Goal: Obtain resource: Download file/media

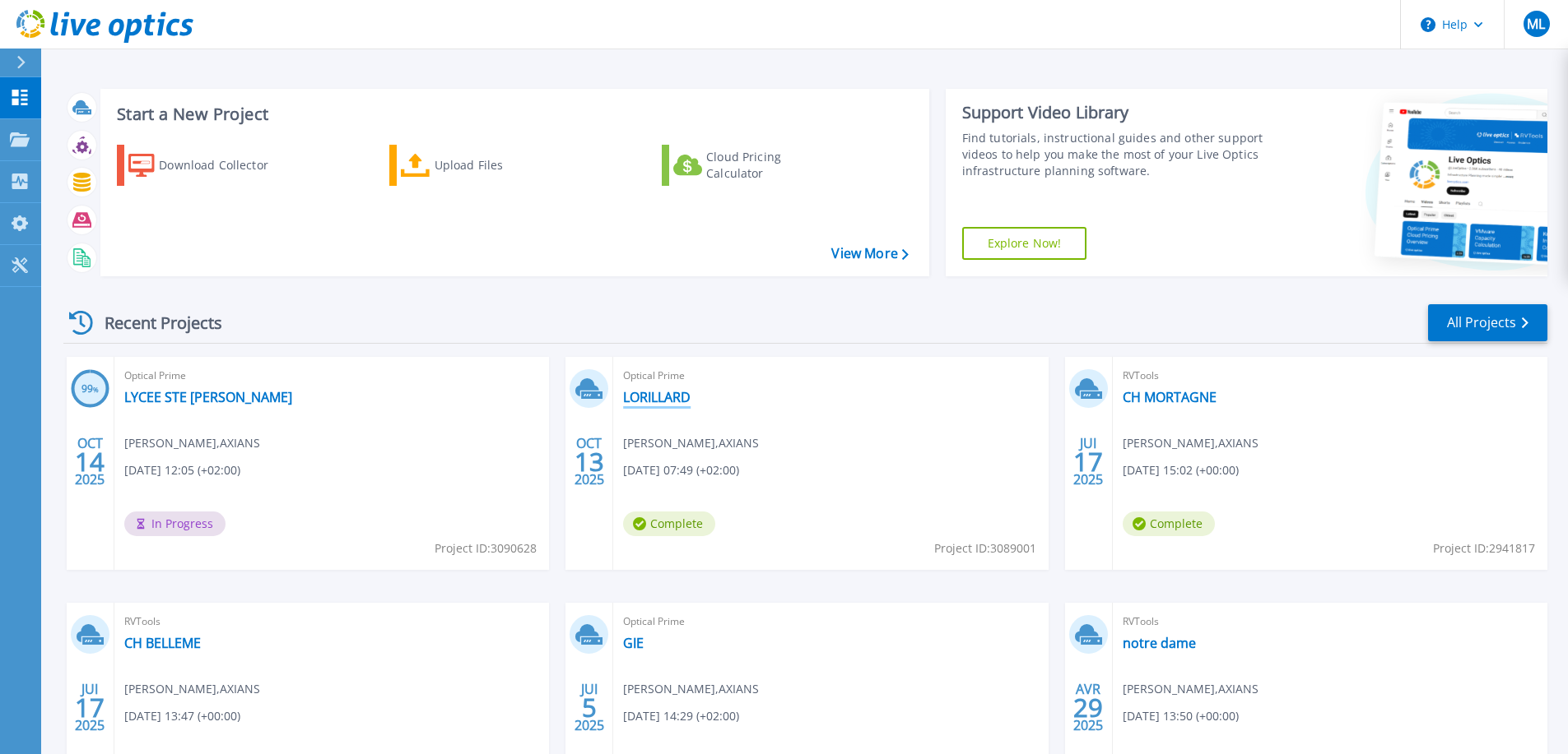
click at [646, 402] on link "LORILLARD" at bounding box center [656, 397] width 67 height 16
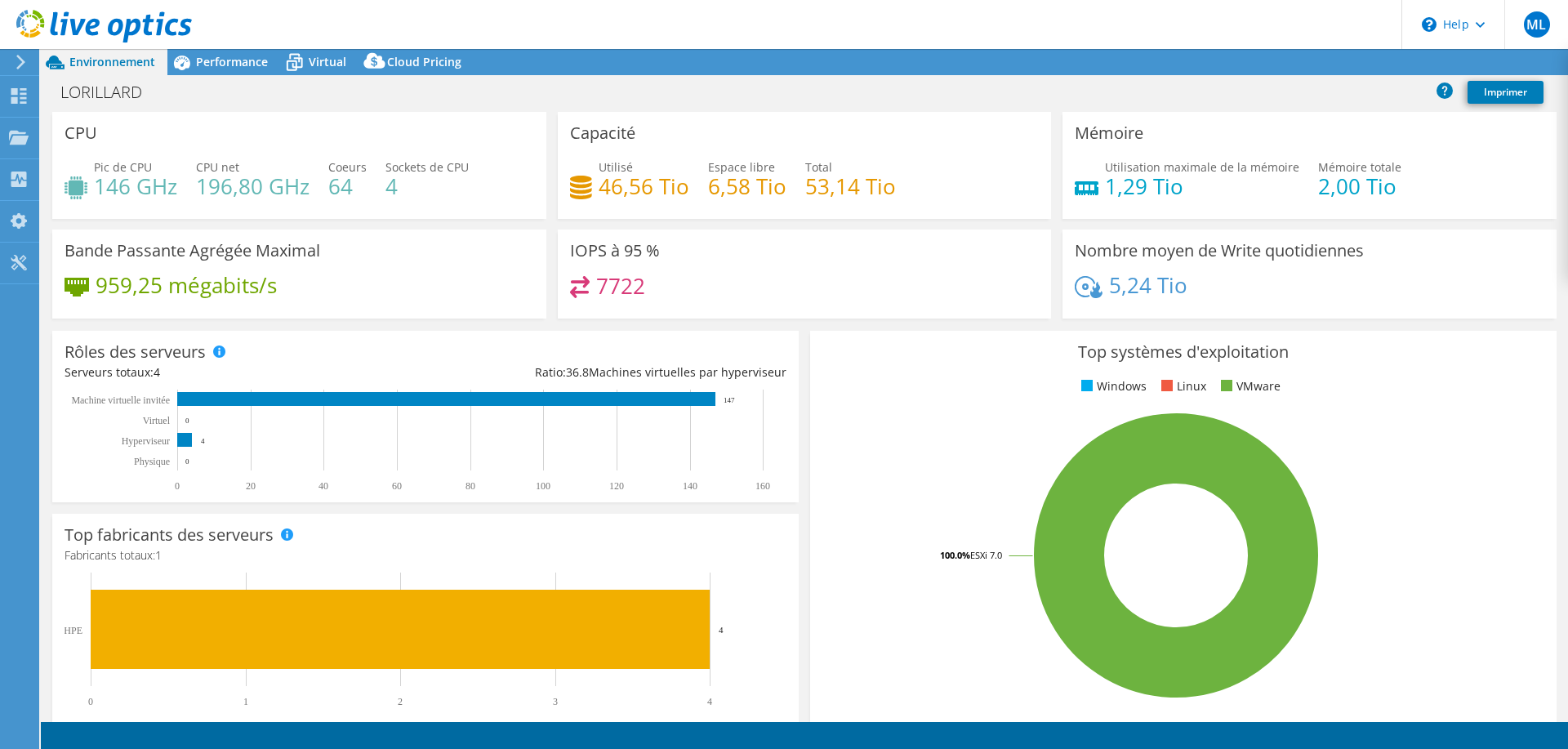
select select "USD"
click at [1258, 61] on link "Reports" at bounding box center [1274, 62] width 79 height 25
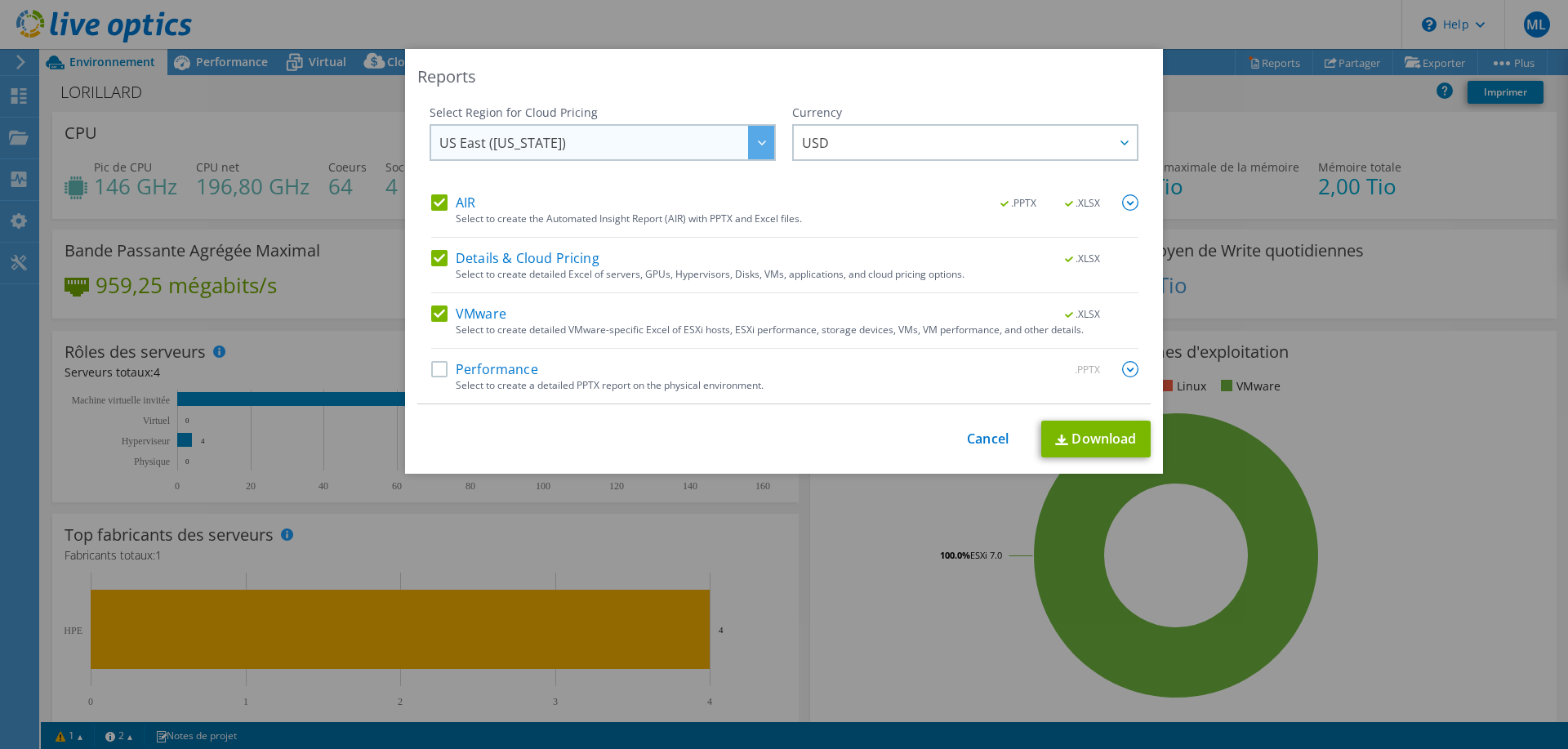
click at [604, 143] on span "US East ([US_STATE])" at bounding box center [606, 143] width 335 height 34
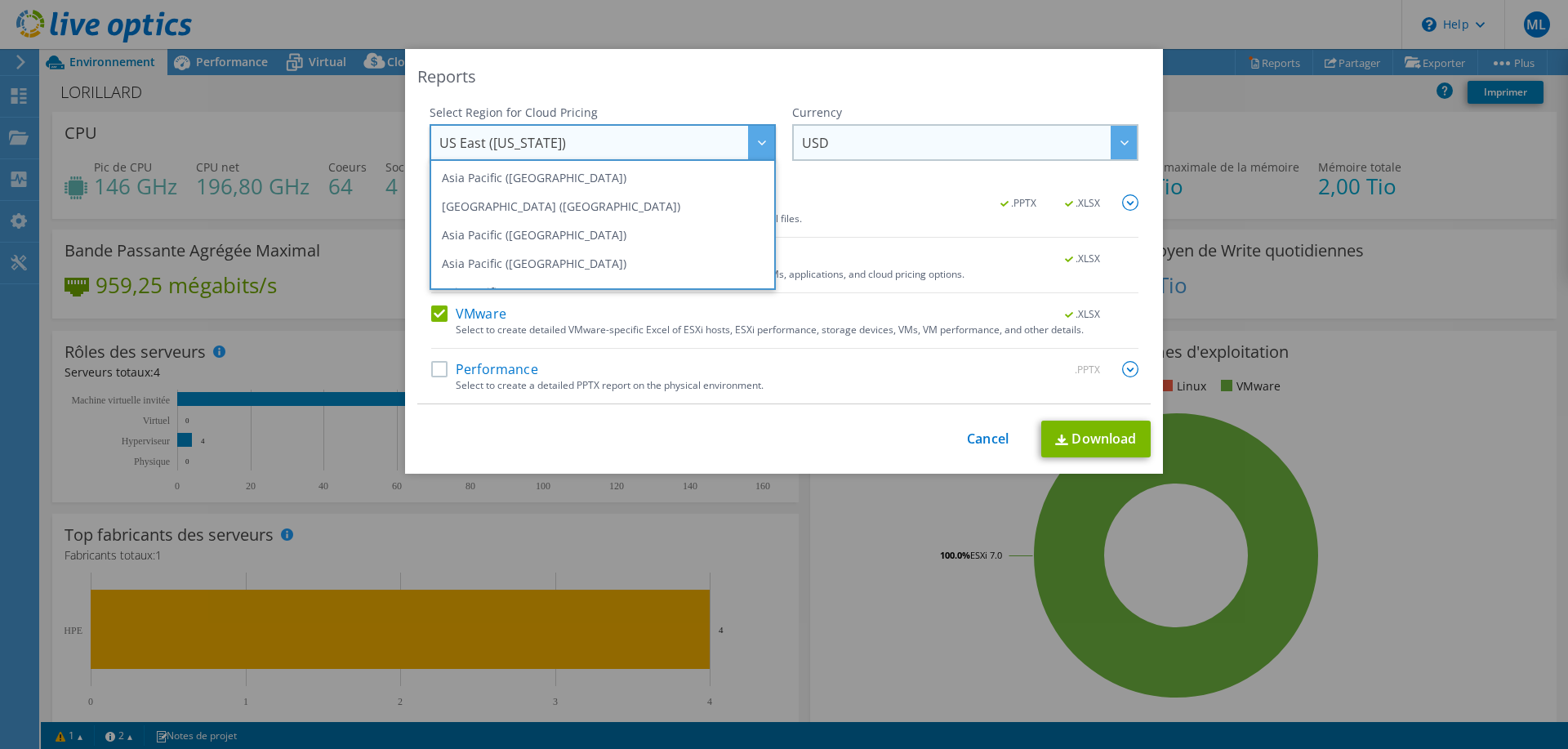
click at [928, 146] on span "USD" at bounding box center [969, 143] width 335 height 34
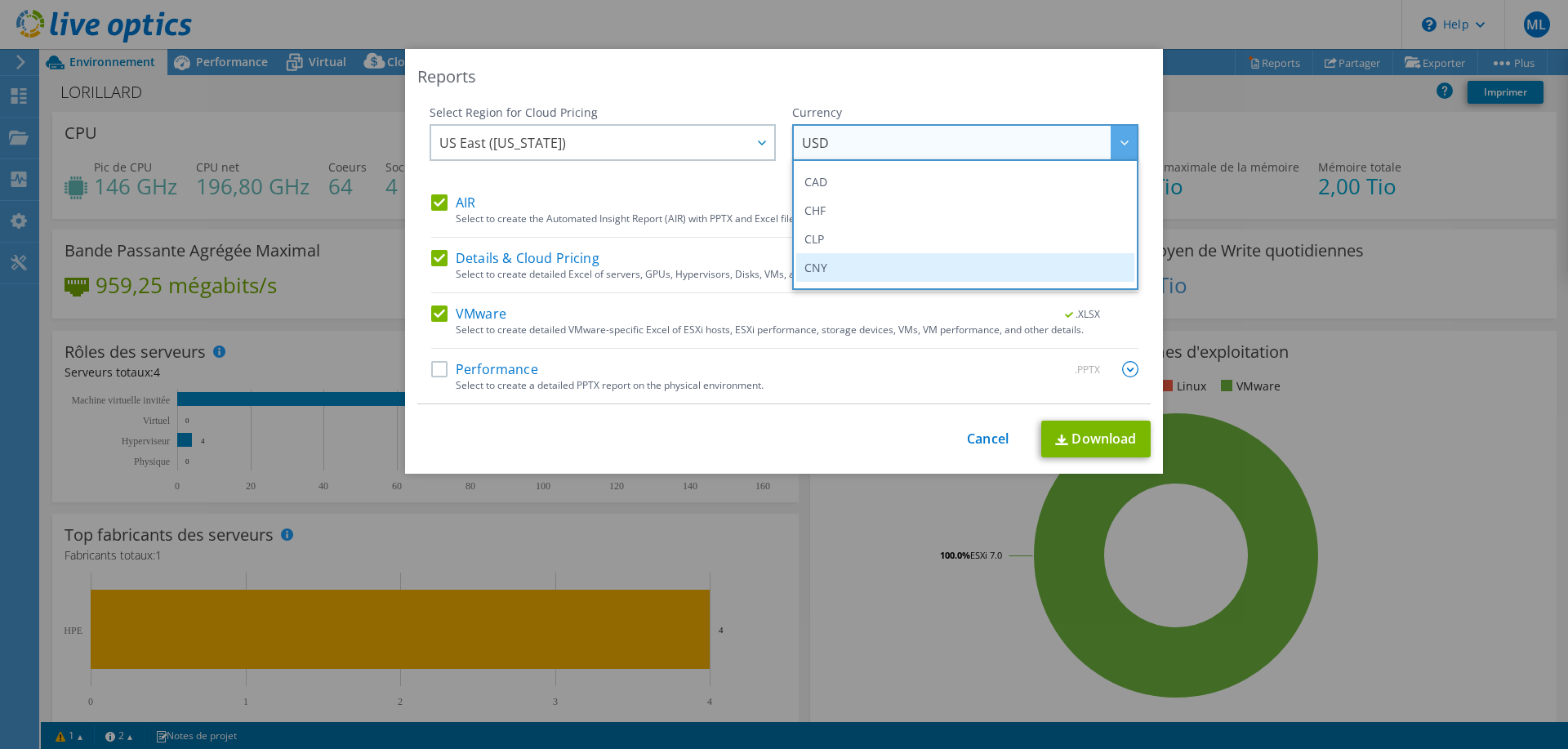
scroll to position [163, 0]
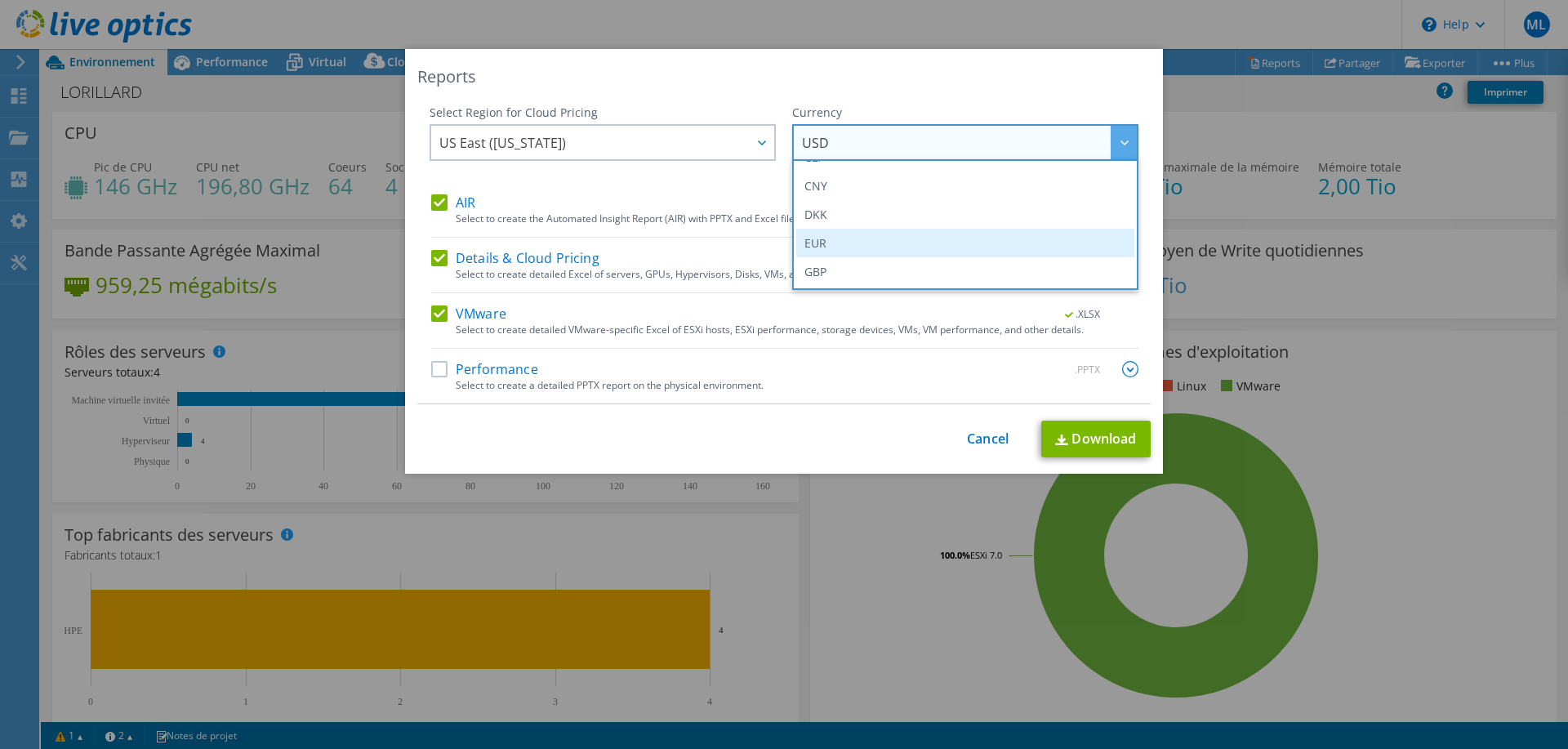
click at [839, 248] on li "EUR" at bounding box center [965, 243] width 338 height 29
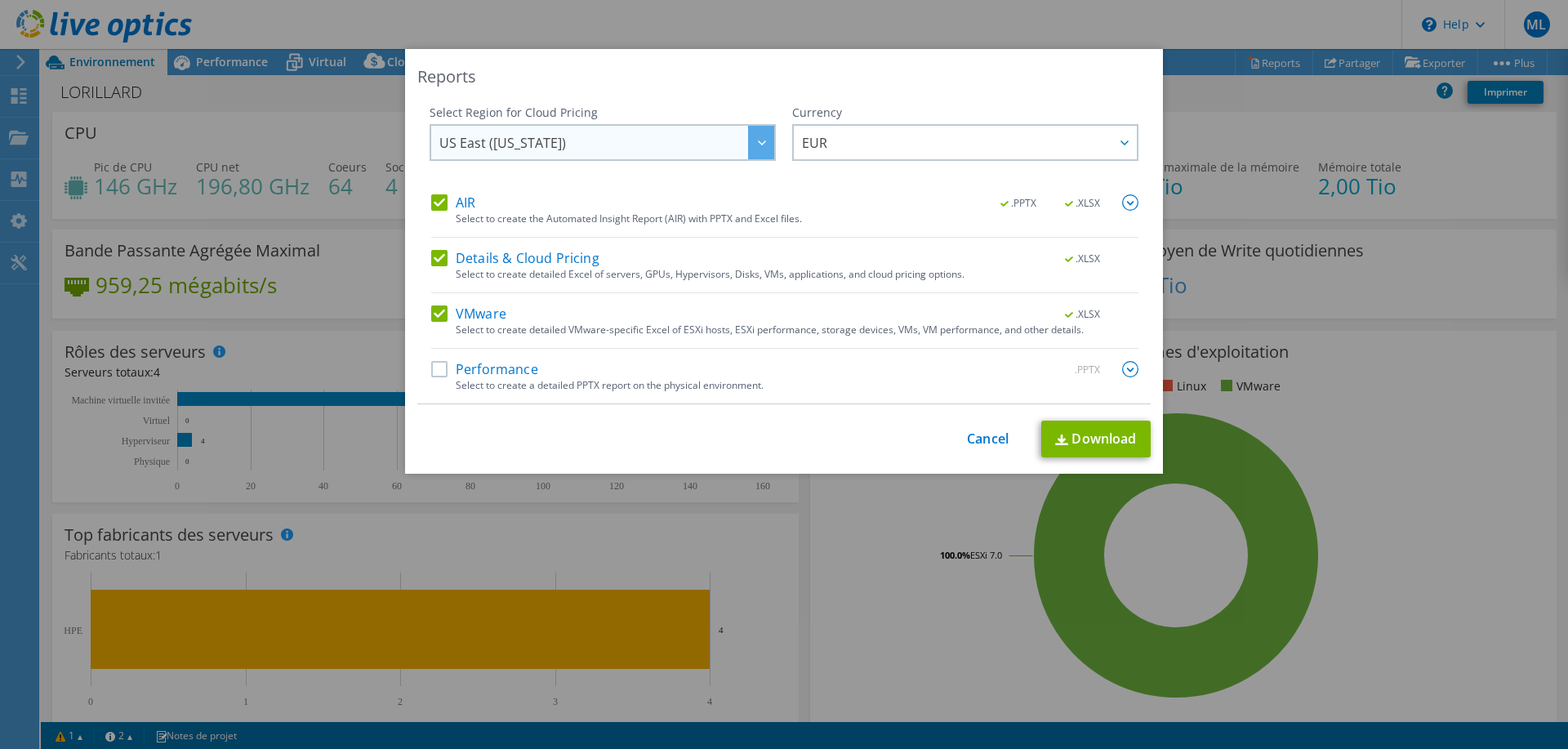
click at [554, 157] on span "US East ([US_STATE])" at bounding box center [606, 143] width 335 height 34
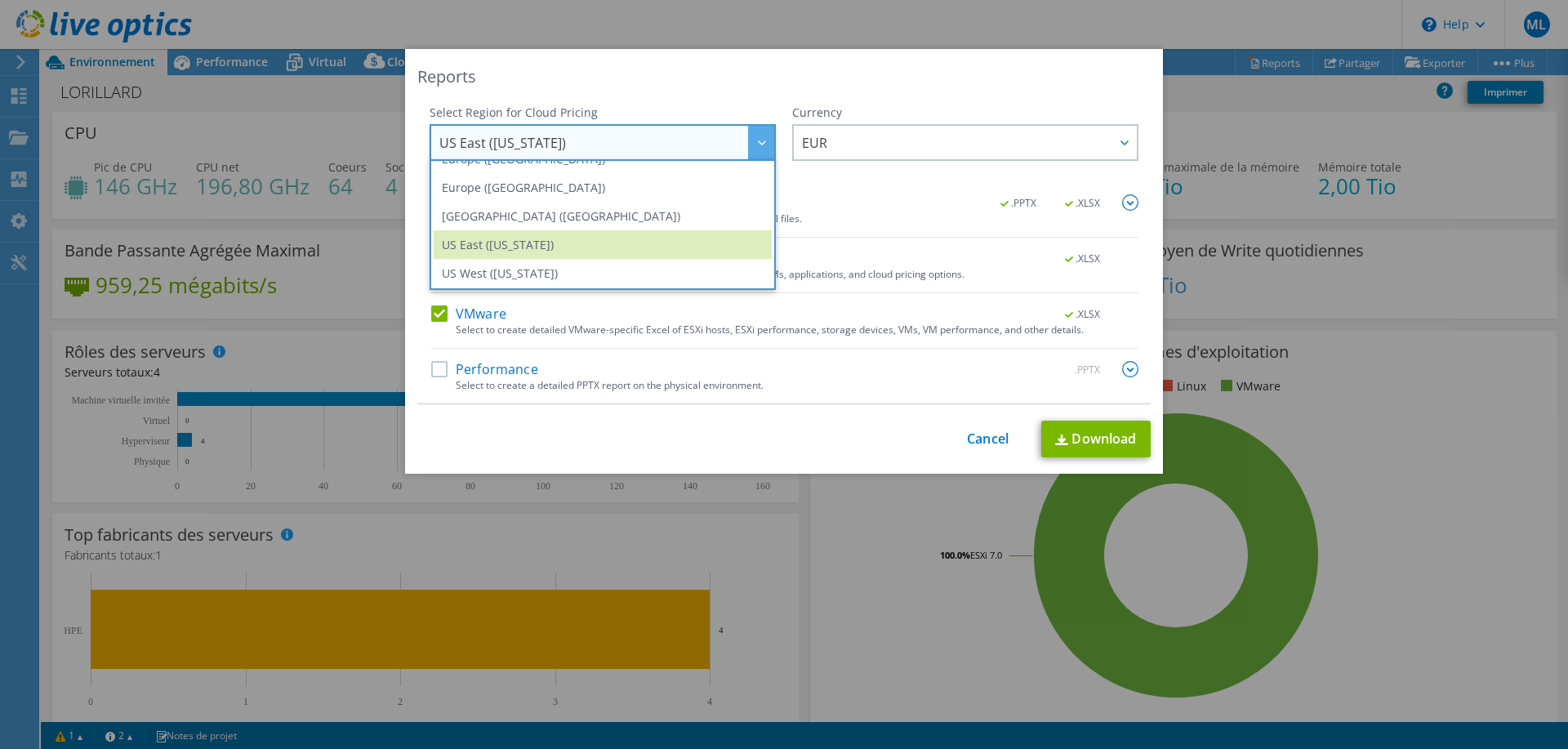
scroll to position [221, 0]
click at [527, 180] on li "Europe ([GEOGRAPHIC_DATA])" at bounding box center [602, 186] width 338 height 29
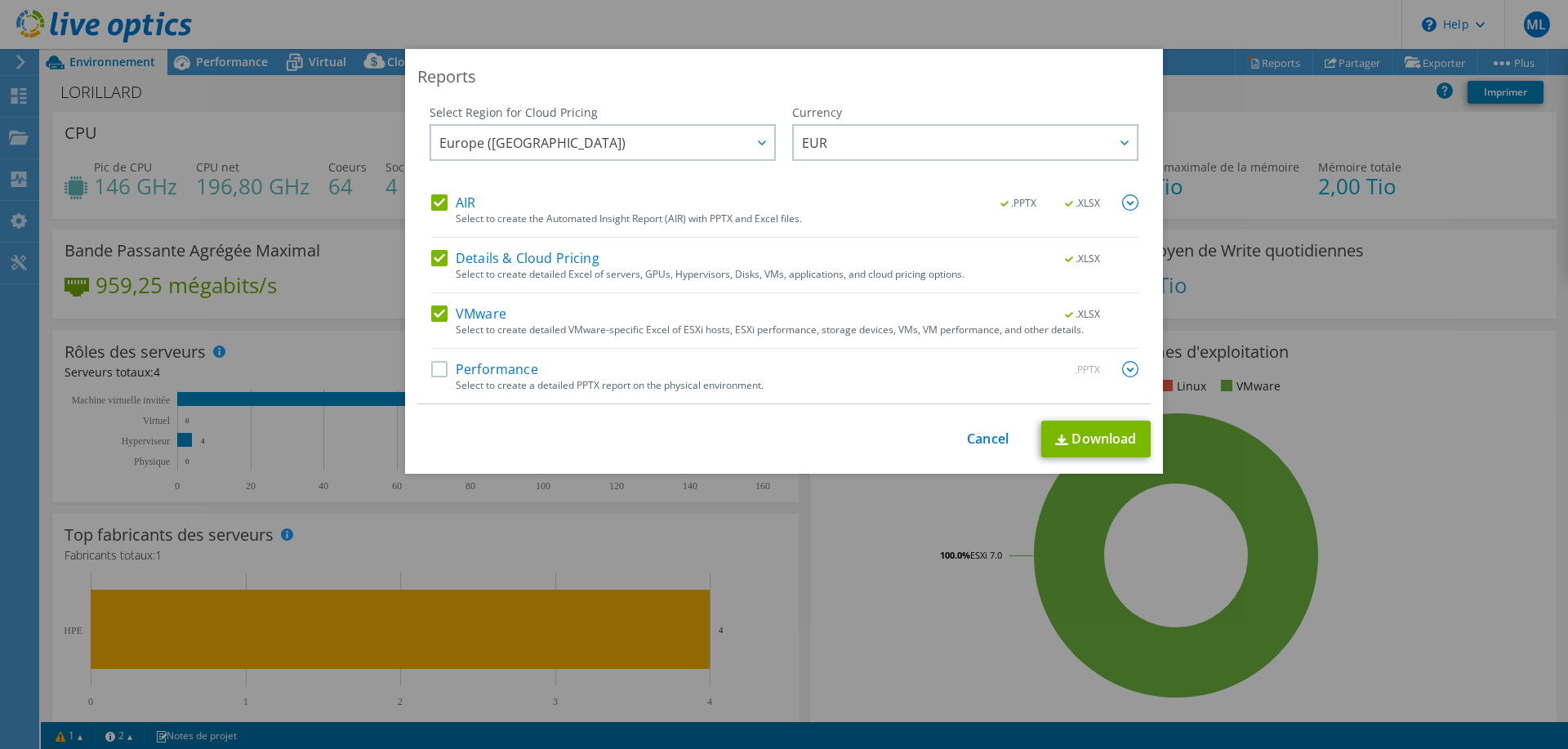
click at [438, 368] on label "Performance" at bounding box center [485, 370] width 107 height 16
click at [0, 0] on input "Performance" at bounding box center [0, 0] width 0 height 0
click at [1115, 420] on link "Download" at bounding box center [1096, 438] width 110 height 37
